Goal: Task Accomplishment & Management: Use online tool/utility

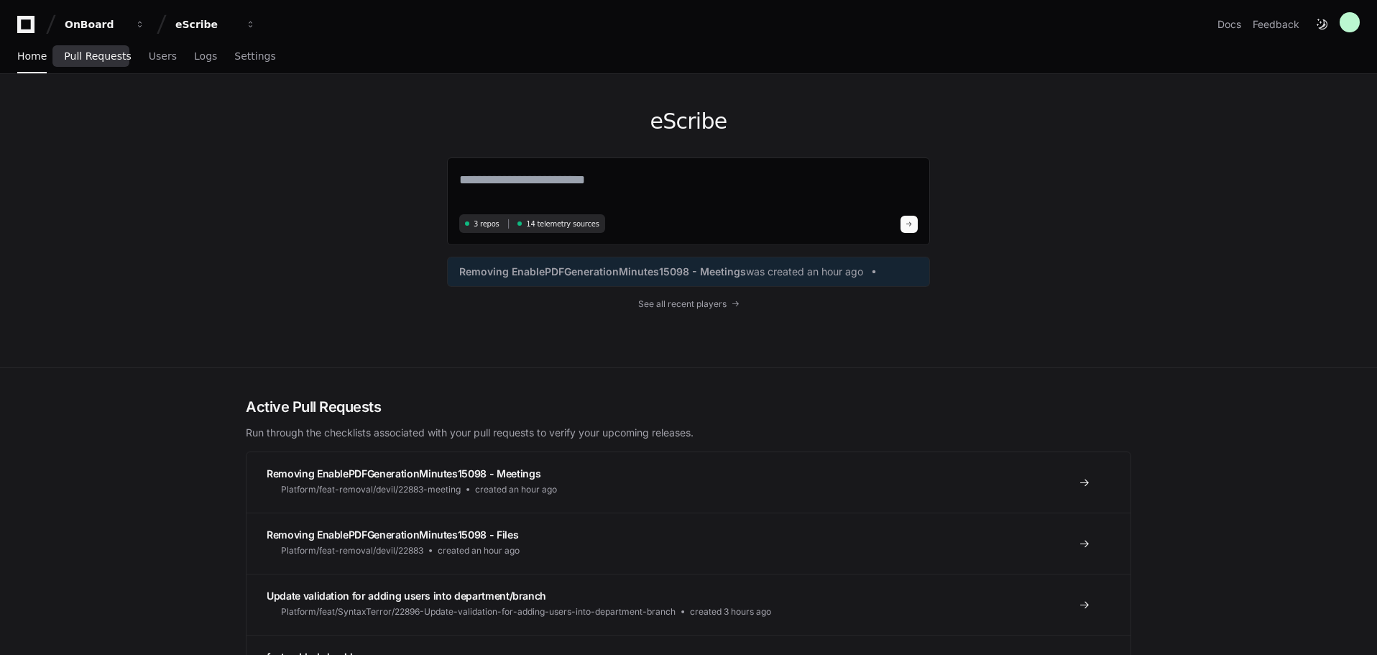
click at [100, 60] on span "Pull Requests" at bounding box center [97, 56] width 67 height 9
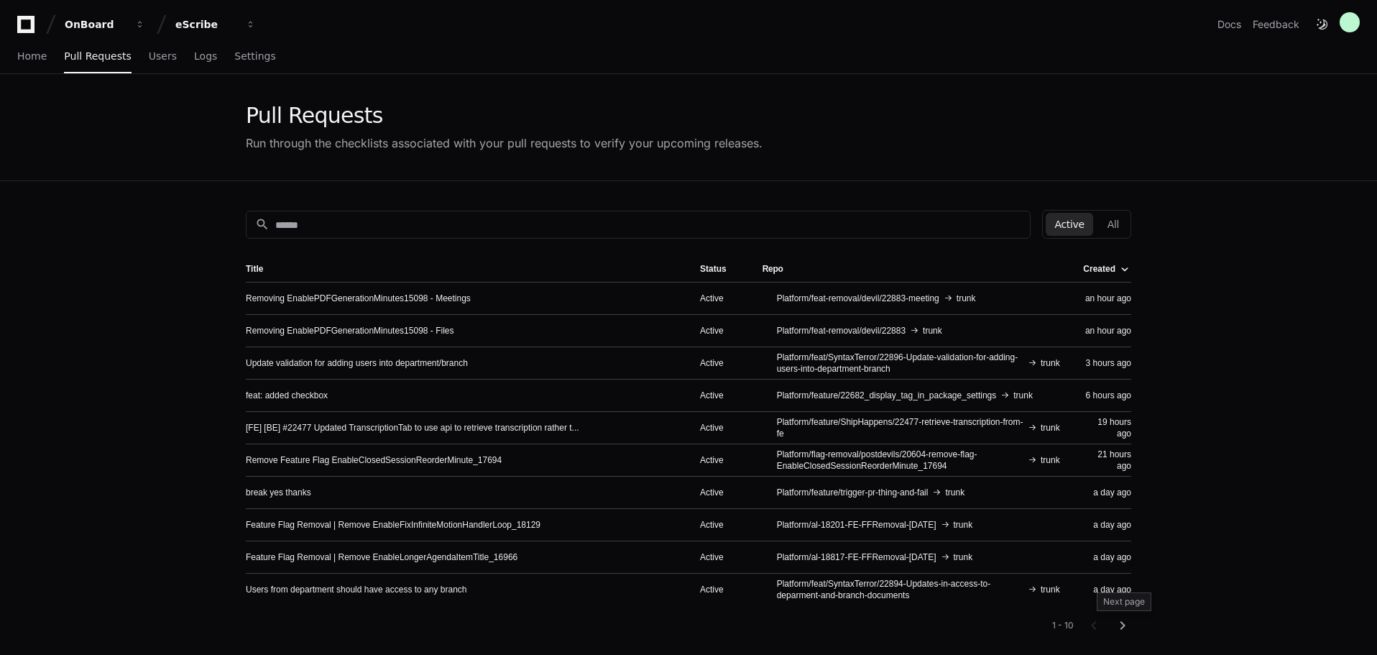
click at [1123, 621] on mat-icon "chevron_right" at bounding box center [1122, 625] width 17 height 17
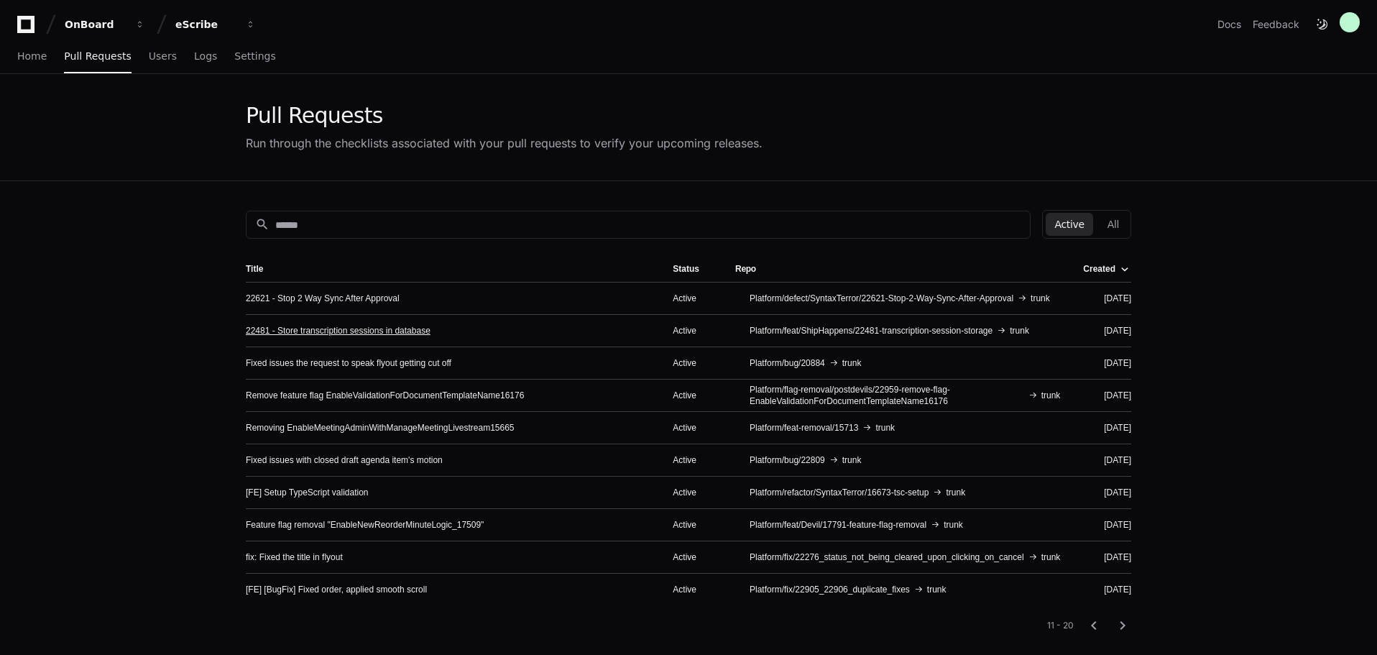
click at [333, 332] on link "22481 - Store transcription sessions in database" at bounding box center [338, 330] width 185 height 11
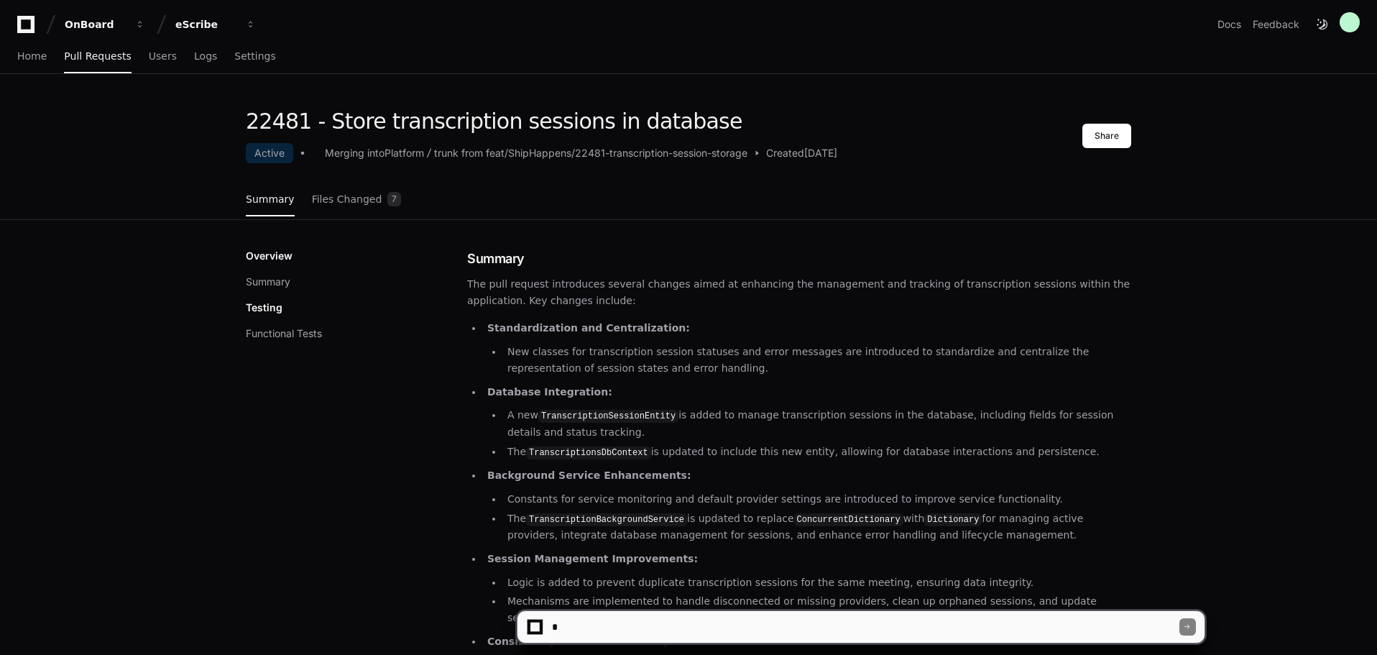
click at [701, 638] on textarea at bounding box center [864, 627] width 630 height 32
type textarea "**********"
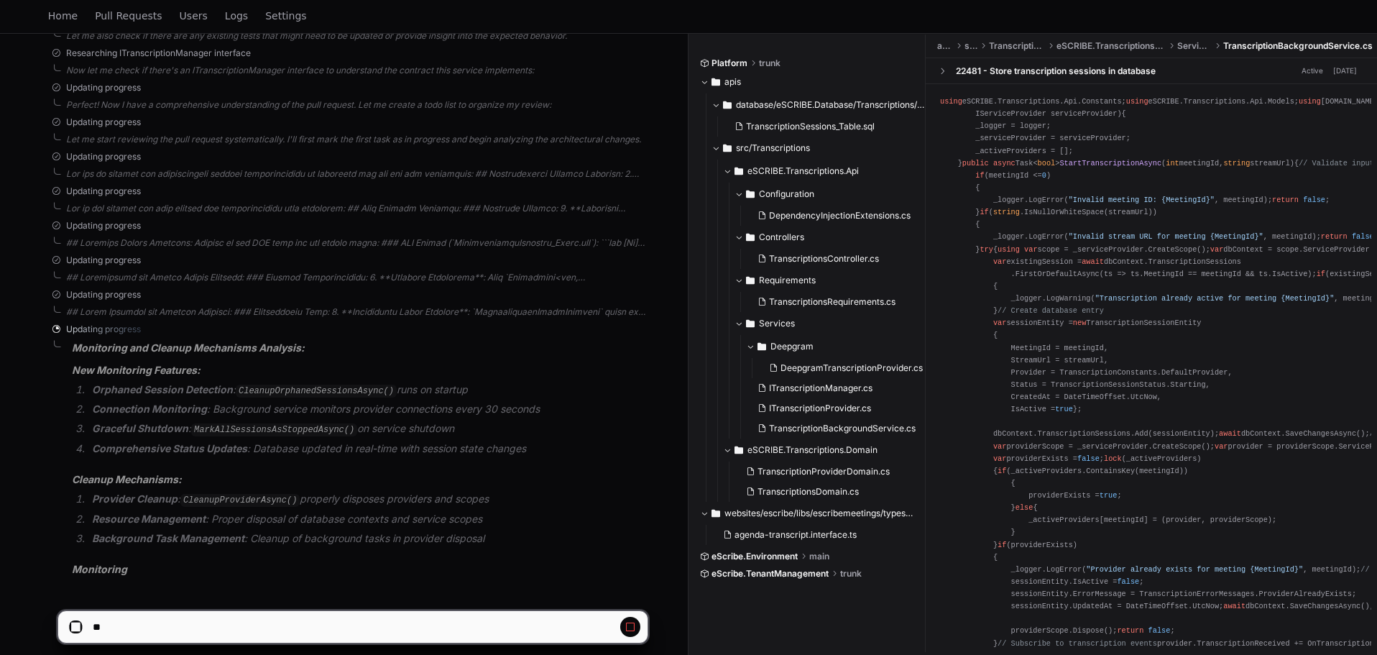
scroll to position [624, 0]
